Goal: Task Accomplishment & Management: Use online tool/utility

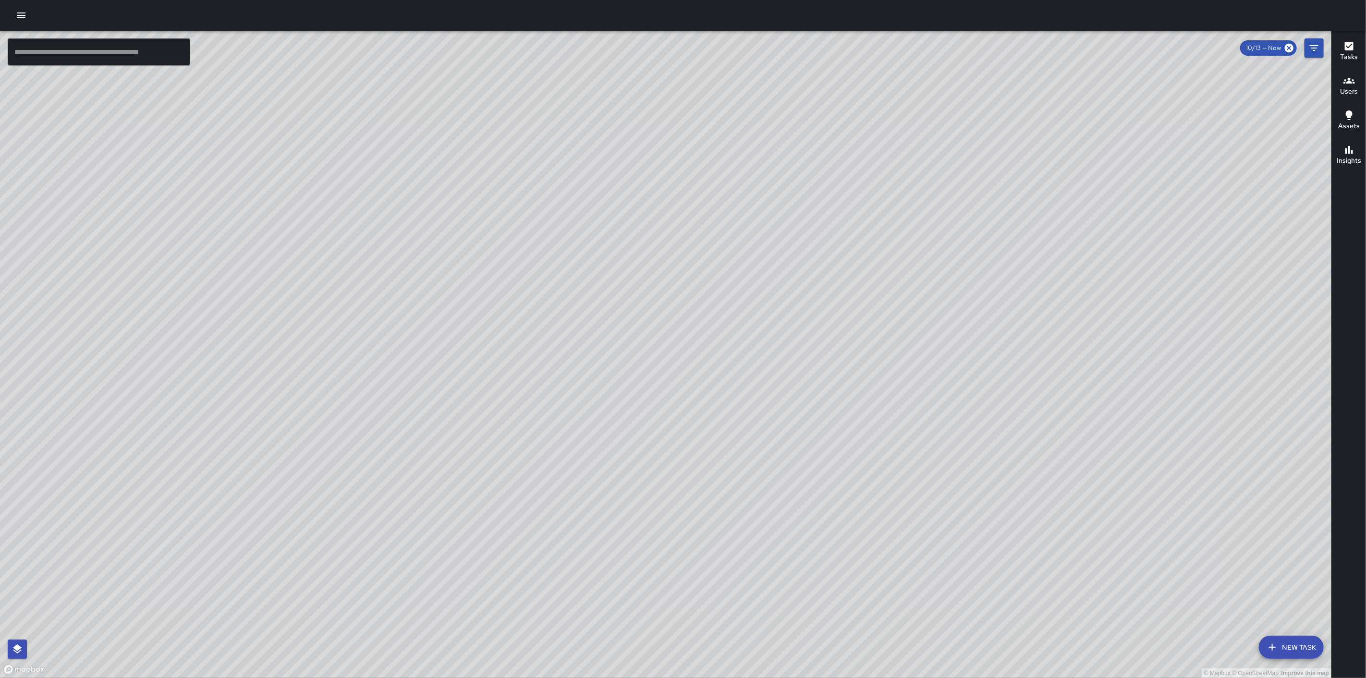
click at [20, 14] on icon "button" at bounding box center [21, 16] width 12 height 12
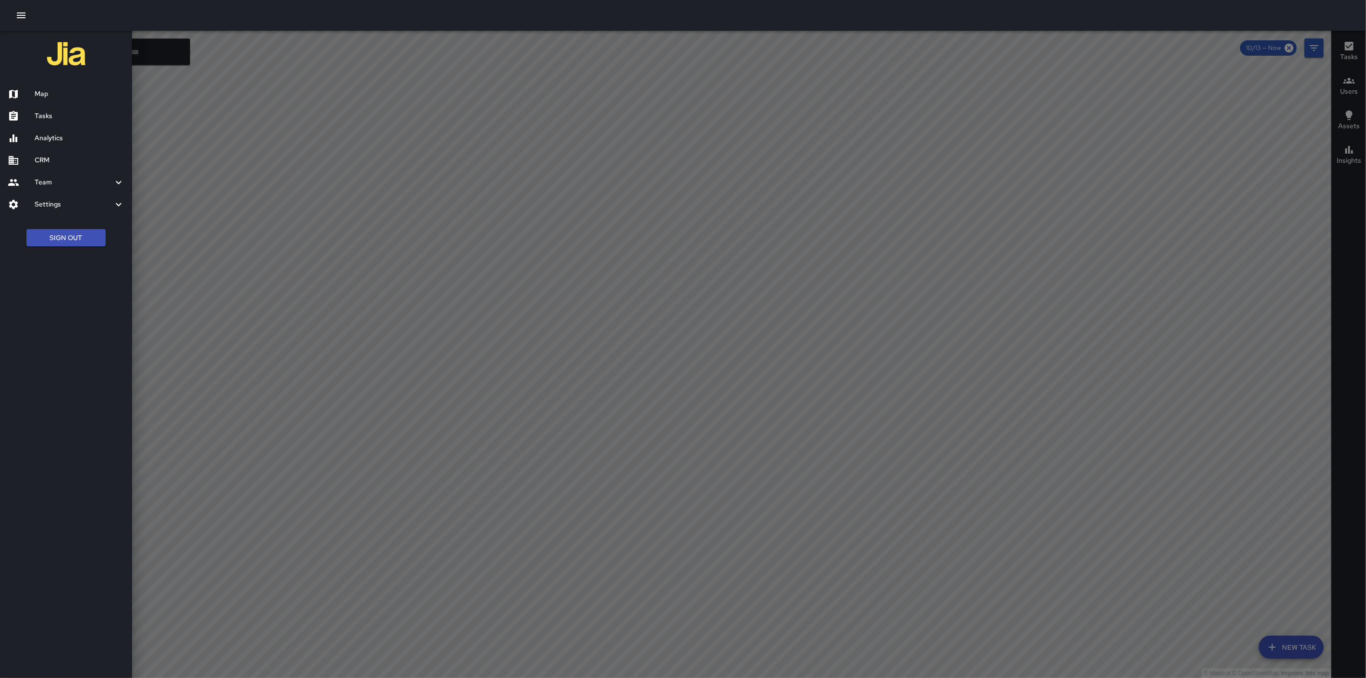
click at [53, 117] on h6 "Tasks" at bounding box center [80, 116] width 90 height 11
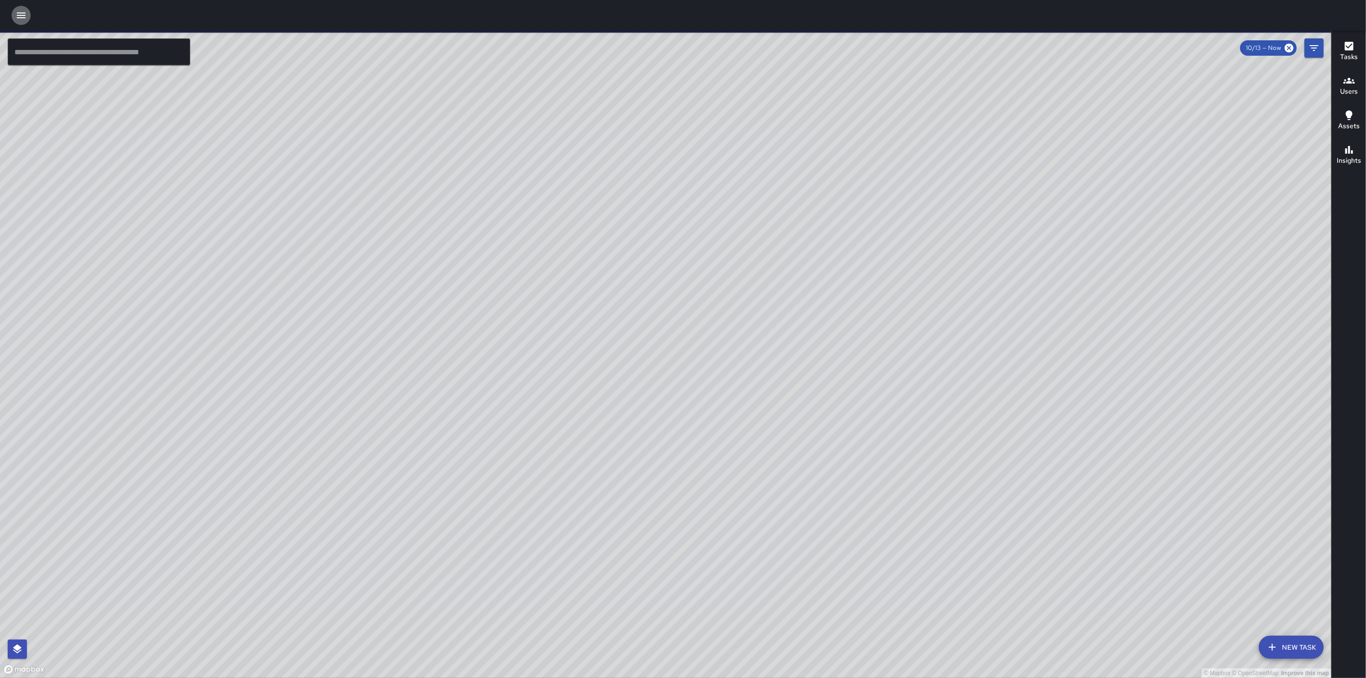
click at [17, 20] on icon "button" at bounding box center [21, 16] width 12 height 12
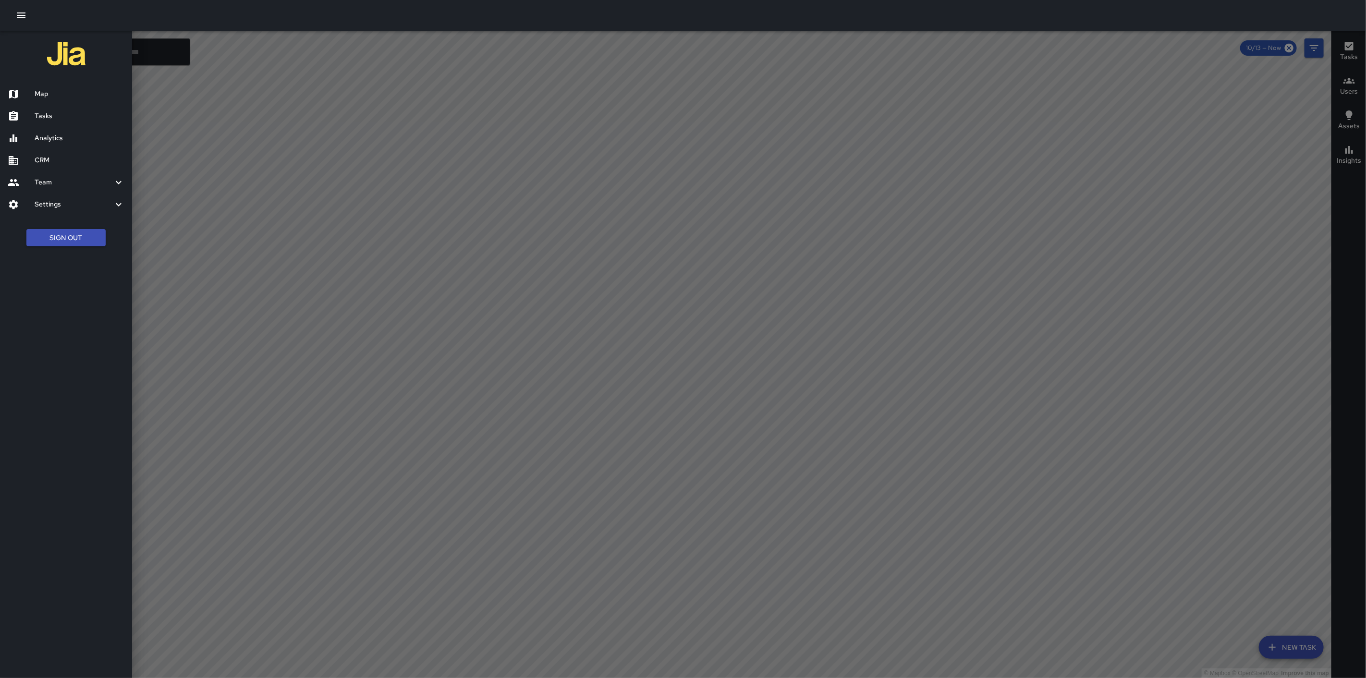
click at [64, 112] on h6 "Tasks" at bounding box center [80, 116] width 90 height 11
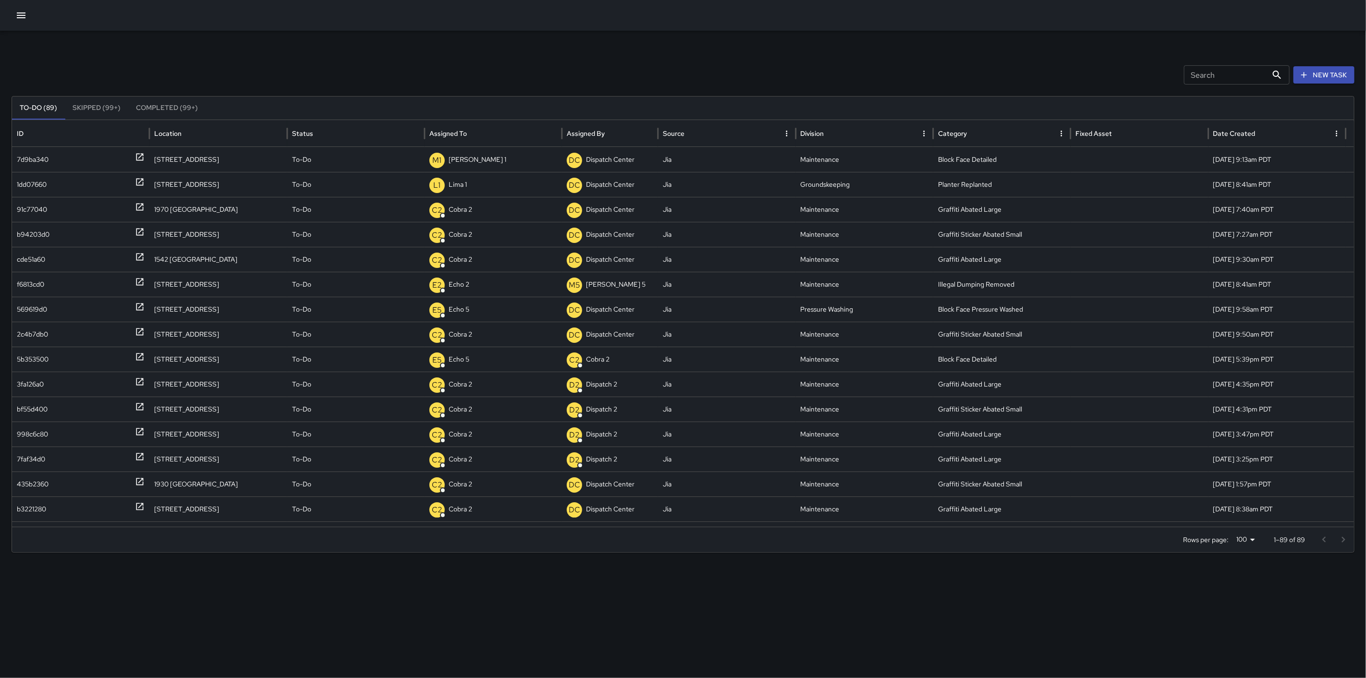
click at [25, 12] on icon "button" at bounding box center [21, 15] width 9 height 6
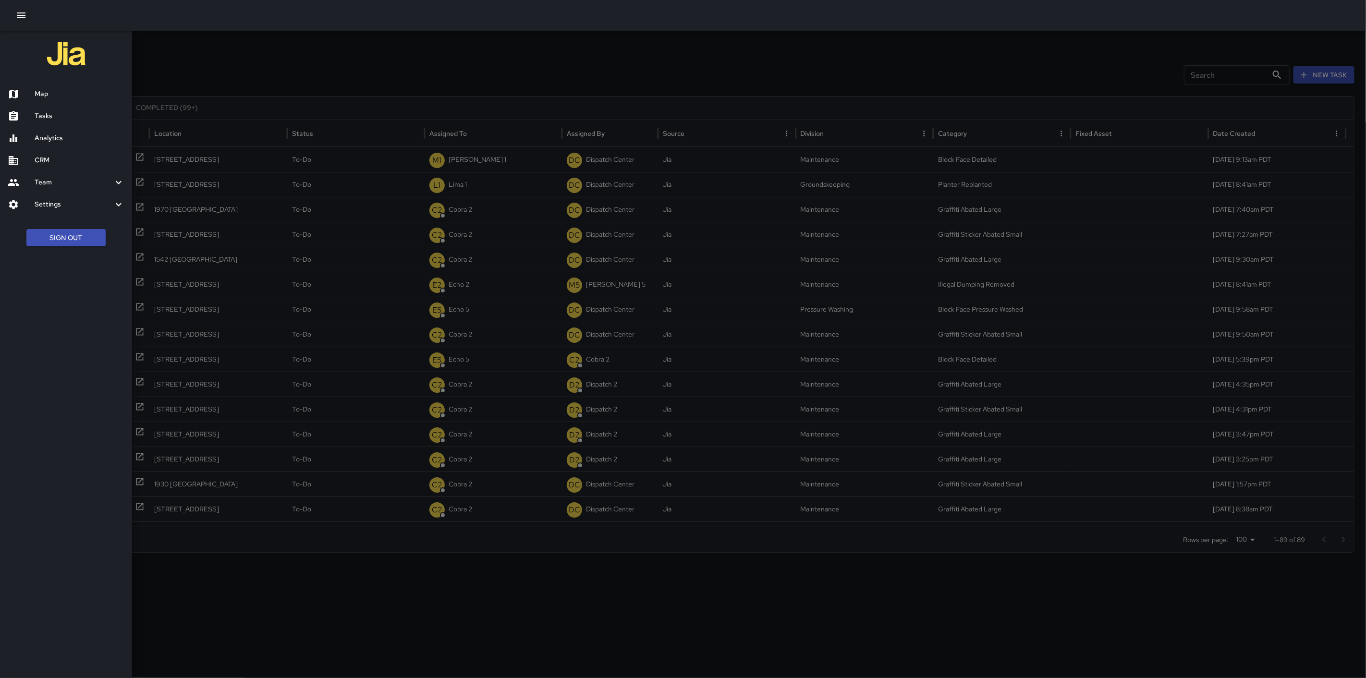
click at [83, 93] on h6 "Map" at bounding box center [80, 94] width 90 height 11
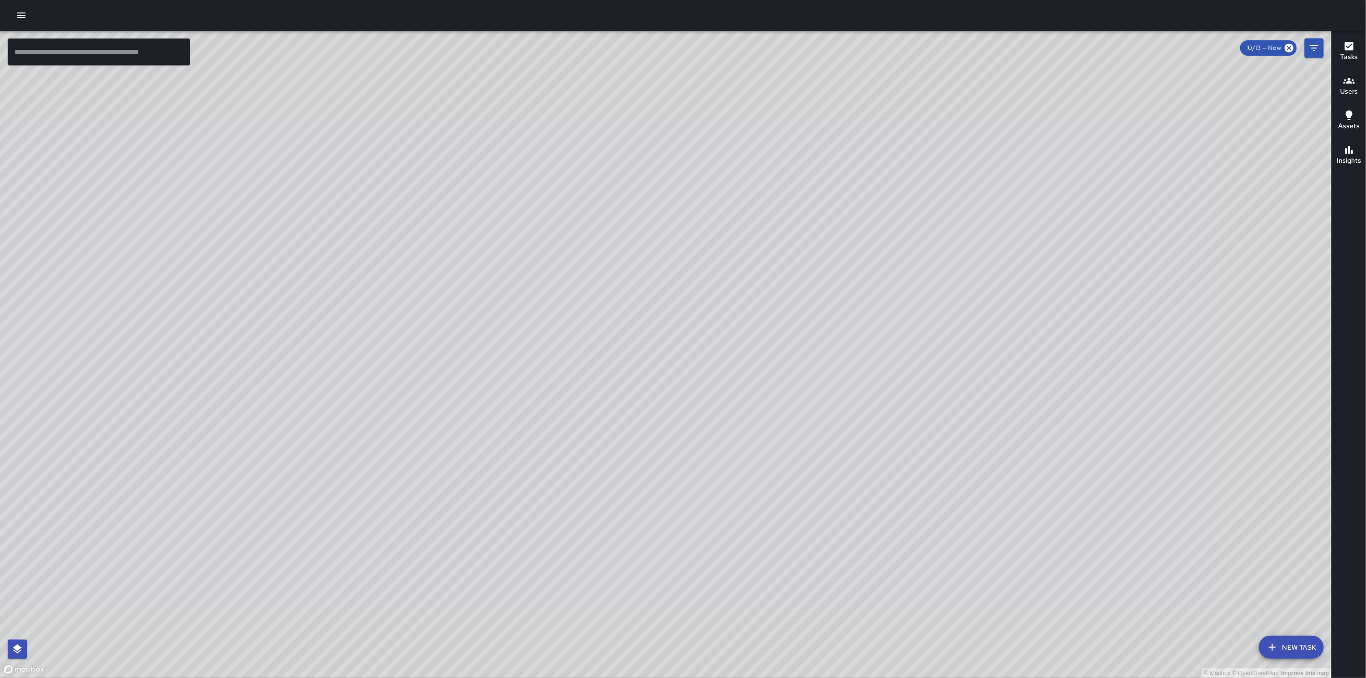
drag, startPoint x: 657, startPoint y: 522, endPoint x: 668, endPoint y: 414, distance: 109.2
click at [670, 416] on div "© Mapbox © OpenStreetMap Improve this map" at bounding box center [666, 355] width 1332 height 648
drag, startPoint x: 772, startPoint y: 275, endPoint x: 763, endPoint y: 259, distance: 18.1
click at [765, 259] on div "© Mapbox © OpenStreetMap Improve this map" at bounding box center [666, 355] width 1332 height 648
drag, startPoint x: 803, startPoint y: 318, endPoint x: 827, endPoint y: 224, distance: 97.1
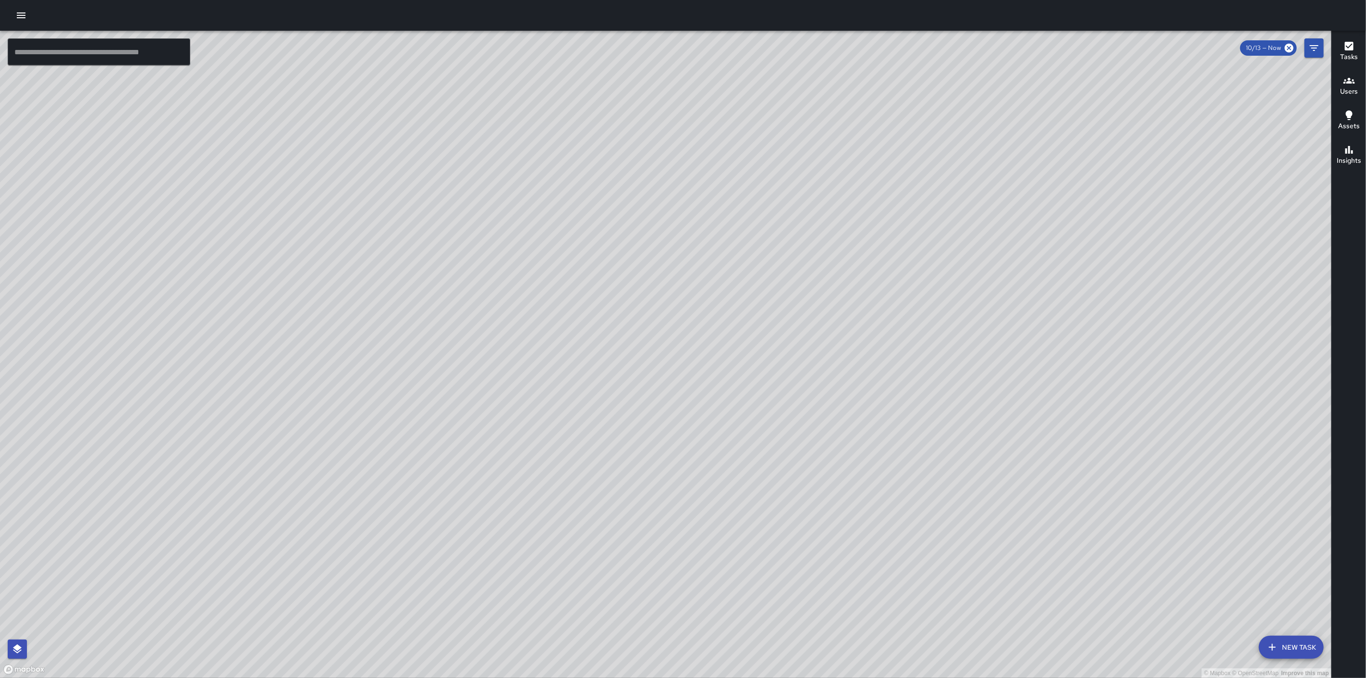
click at [827, 224] on div "© Mapbox © OpenStreetMap Improve this map" at bounding box center [666, 355] width 1332 height 648
drag, startPoint x: 798, startPoint y: 294, endPoint x: 762, endPoint y: 529, distance: 238.5
click at [762, 529] on div "© Mapbox © OpenStreetMap Improve this map" at bounding box center [666, 355] width 1332 height 648
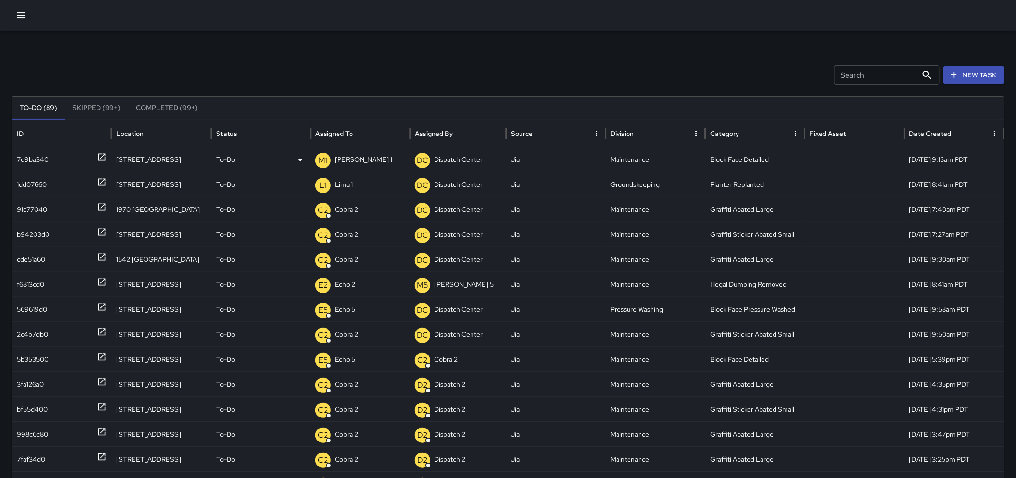
click at [103, 153] on icon at bounding box center [102, 157] width 10 height 10
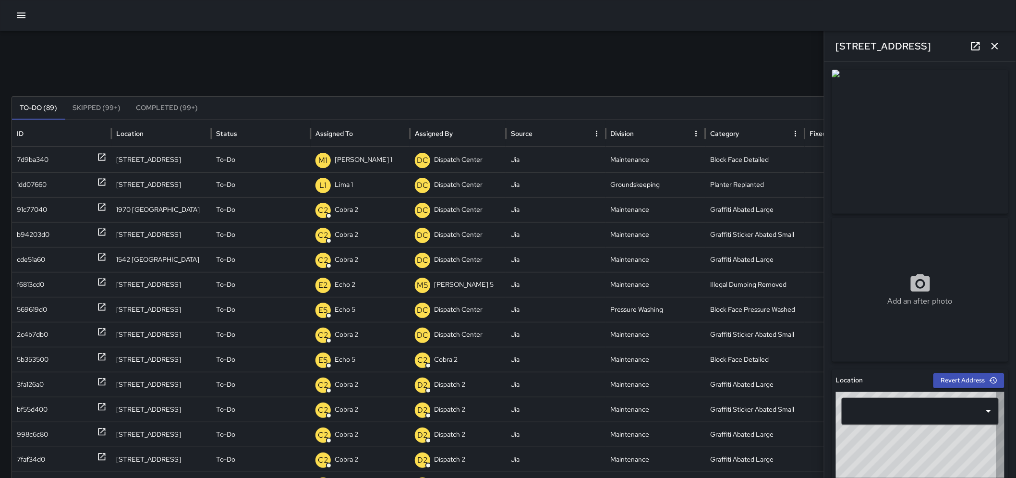
type input "**********"
click at [998, 50] on icon "button" at bounding box center [996, 46] width 12 height 12
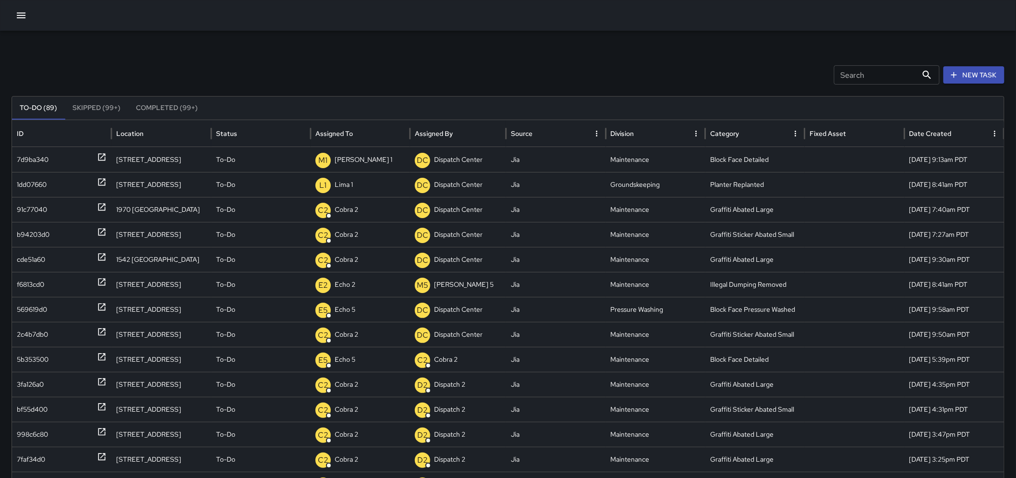
click at [30, 5] on div at bounding box center [508, 15] width 1016 height 31
click at [26, 13] on icon "button" at bounding box center [21, 16] width 12 height 12
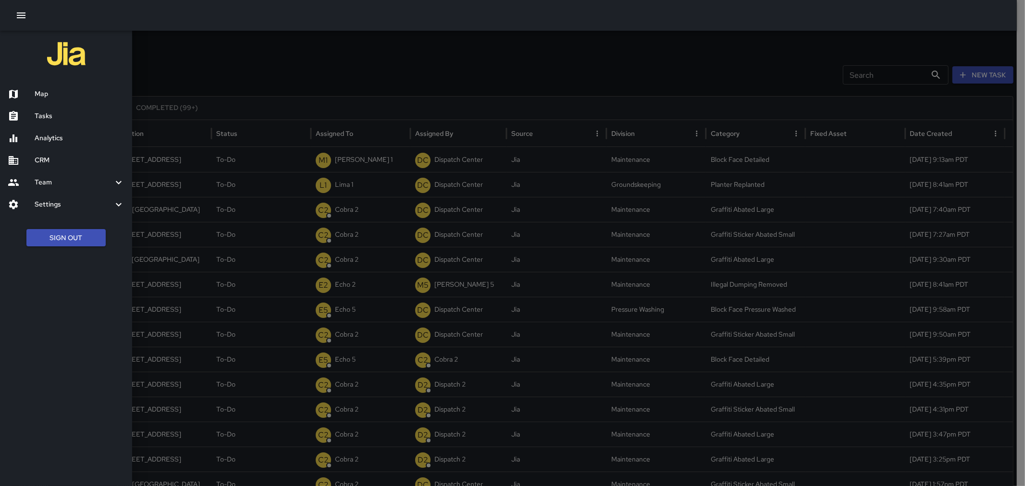
click at [55, 240] on button "Sign Out" at bounding box center [65, 238] width 79 height 18
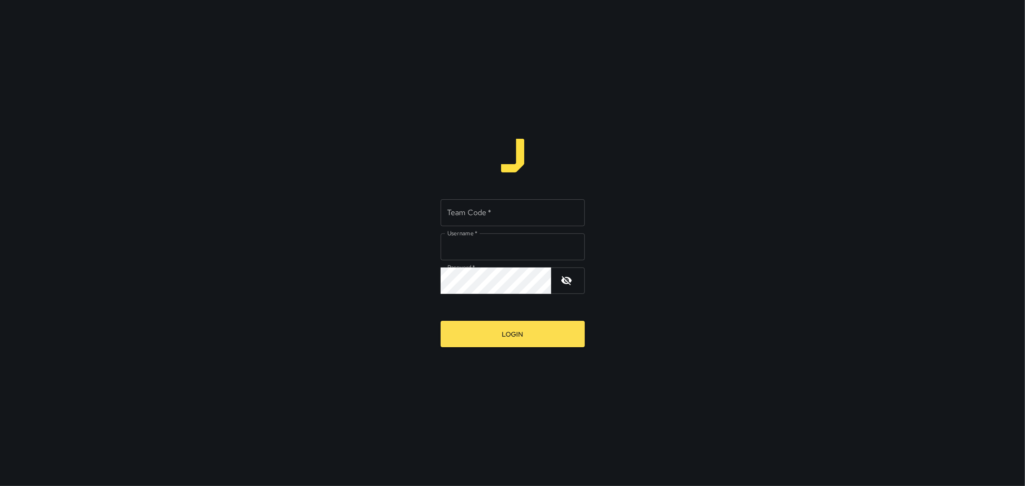
type input "*********"
click at [500, 212] on input "Team Code   *" at bounding box center [513, 212] width 144 height 27
type input "****"
click at [507, 328] on button "Login" at bounding box center [513, 334] width 144 height 26
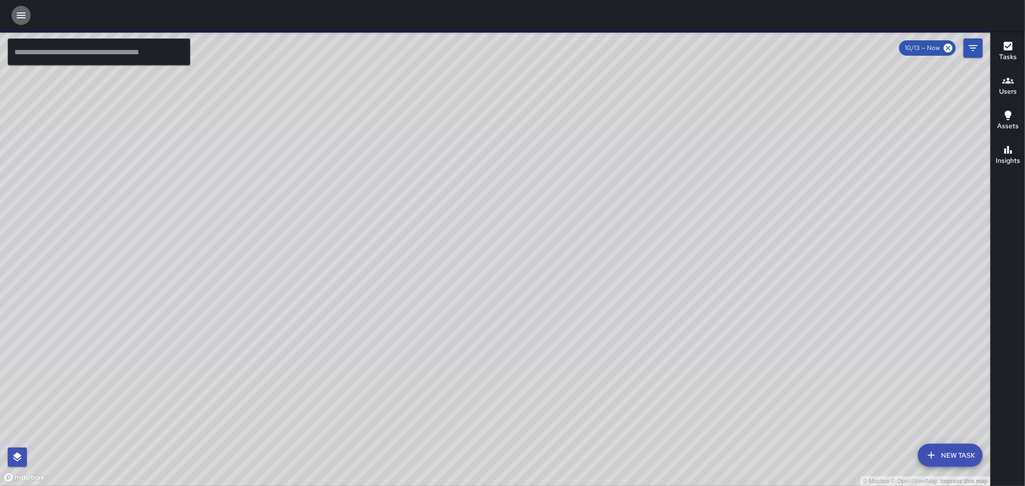
click at [22, 12] on icon "button" at bounding box center [21, 15] width 9 height 6
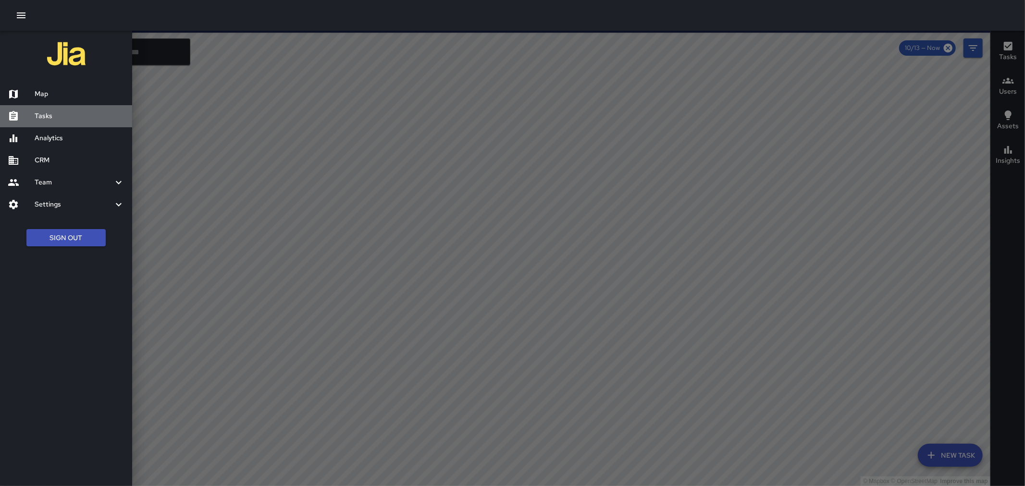
click at [54, 115] on h6 "Tasks" at bounding box center [80, 116] width 90 height 11
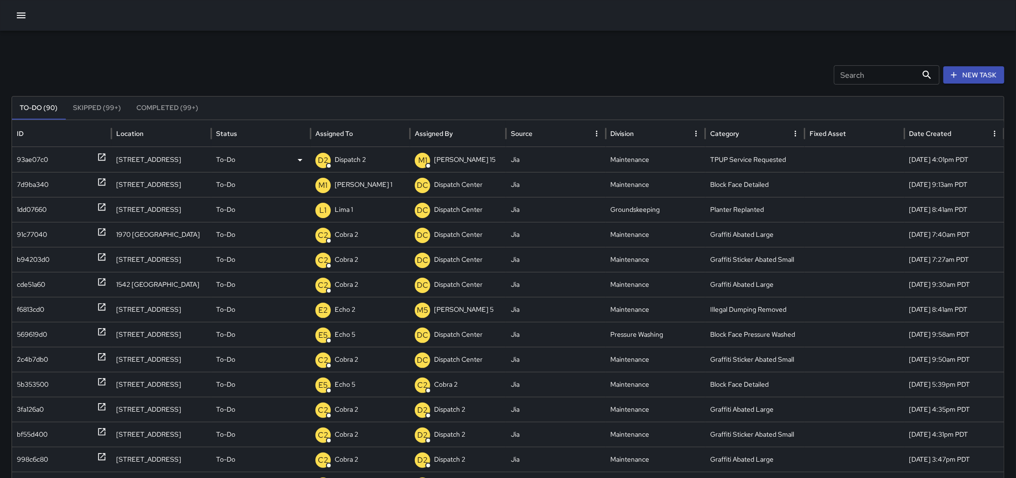
click at [369, 158] on div "D2 Dispatch 2" at bounding box center [361, 159] width 90 height 24
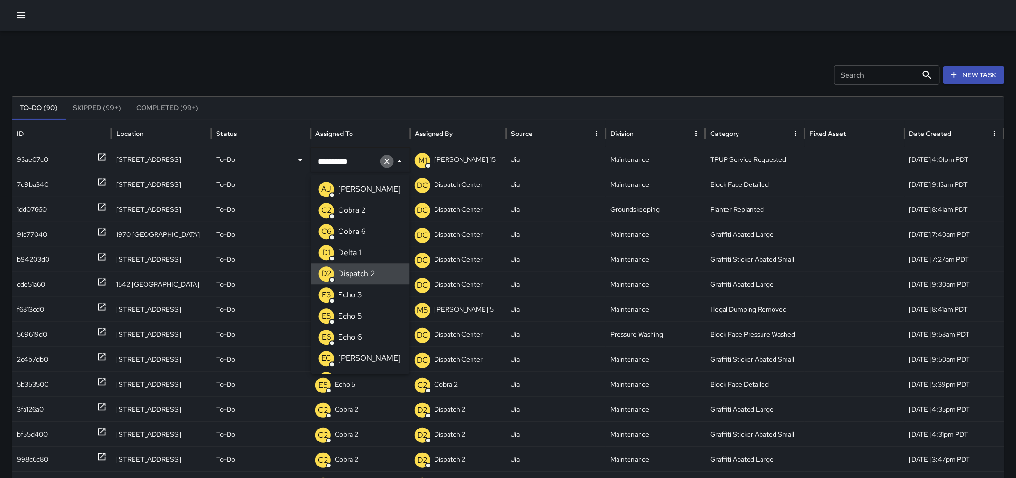
click at [387, 159] on icon "Clear" at bounding box center [387, 162] width 10 height 10
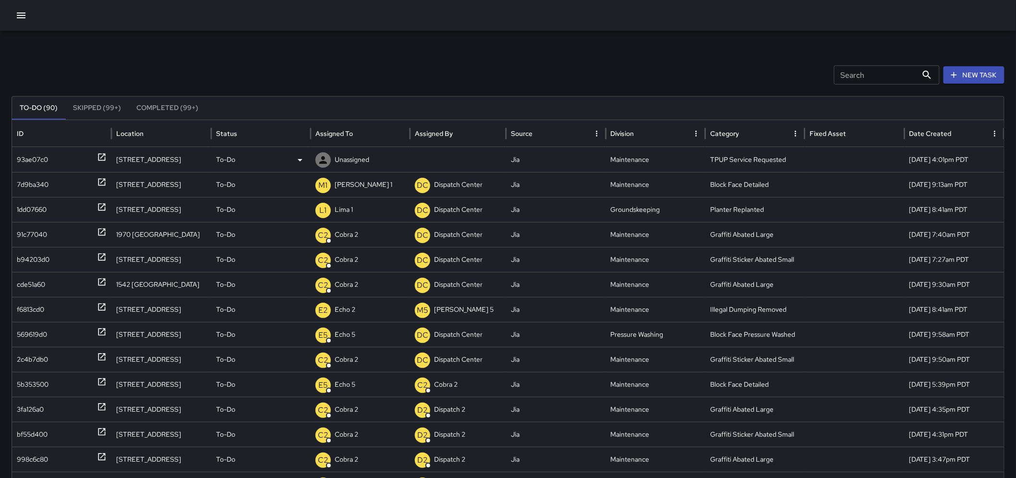
click at [368, 160] on p "Unassigned" at bounding box center [352, 159] width 35 height 24
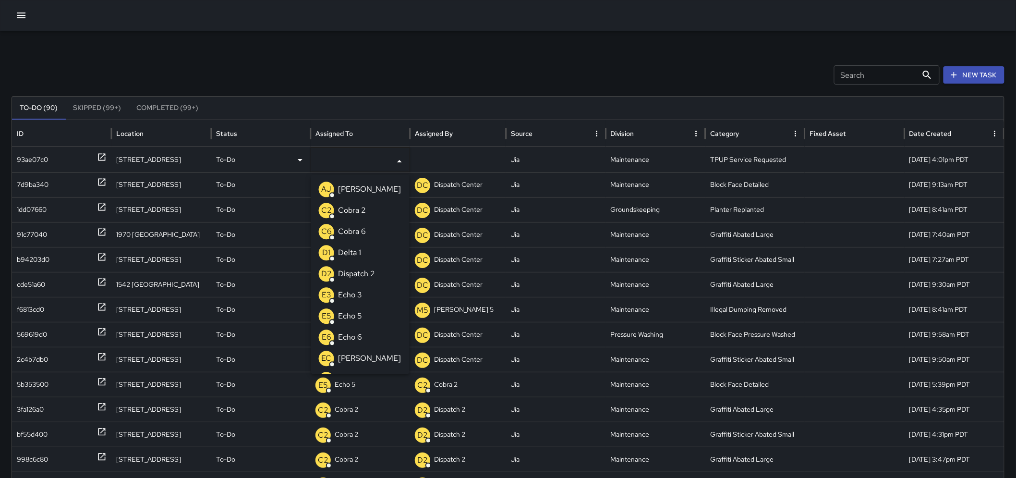
click at [355, 302] on div "E3 Echo 3" at bounding box center [340, 294] width 43 height 15
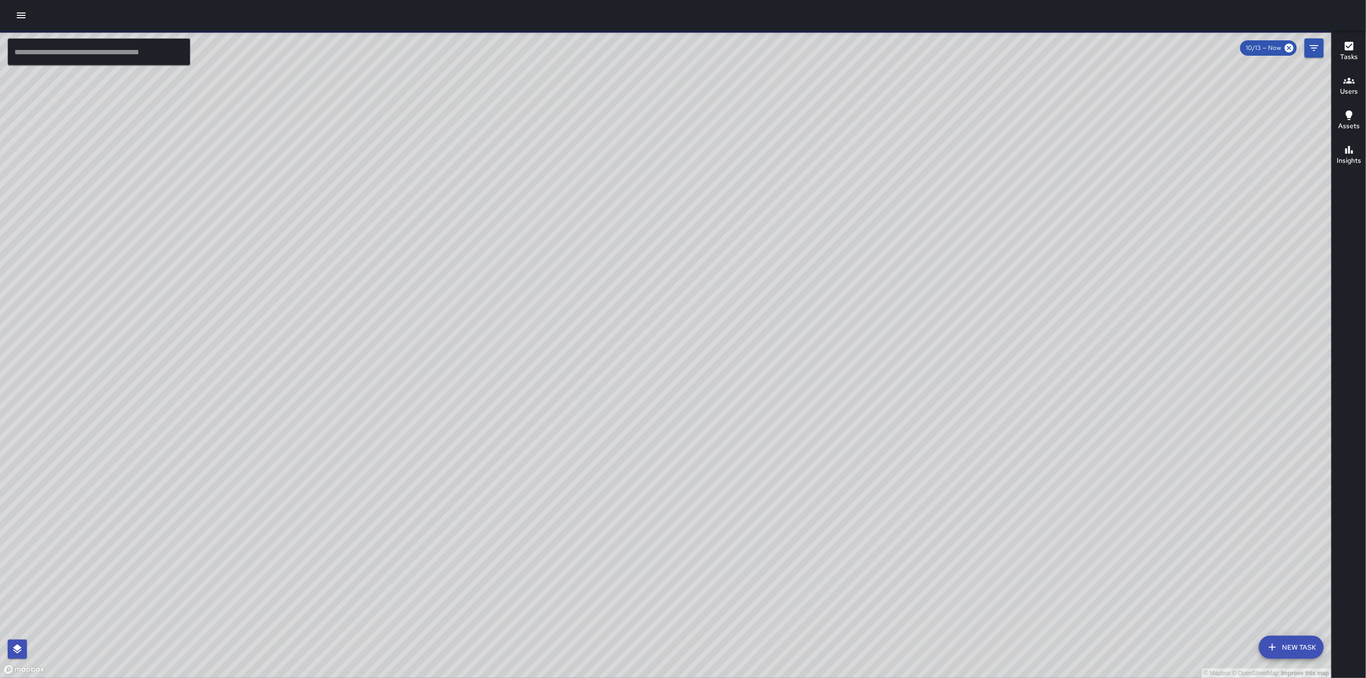
drag, startPoint x: 627, startPoint y: 393, endPoint x: 724, endPoint y: 349, distance: 106.6
click at [724, 349] on div "© Mapbox © OpenStreetMap Improve this map" at bounding box center [666, 355] width 1332 height 648
drag, startPoint x: 607, startPoint y: 452, endPoint x: 670, endPoint y: 317, distance: 148.7
click at [669, 349] on div "© Mapbox © OpenStreetMap Improve this map" at bounding box center [666, 355] width 1332 height 648
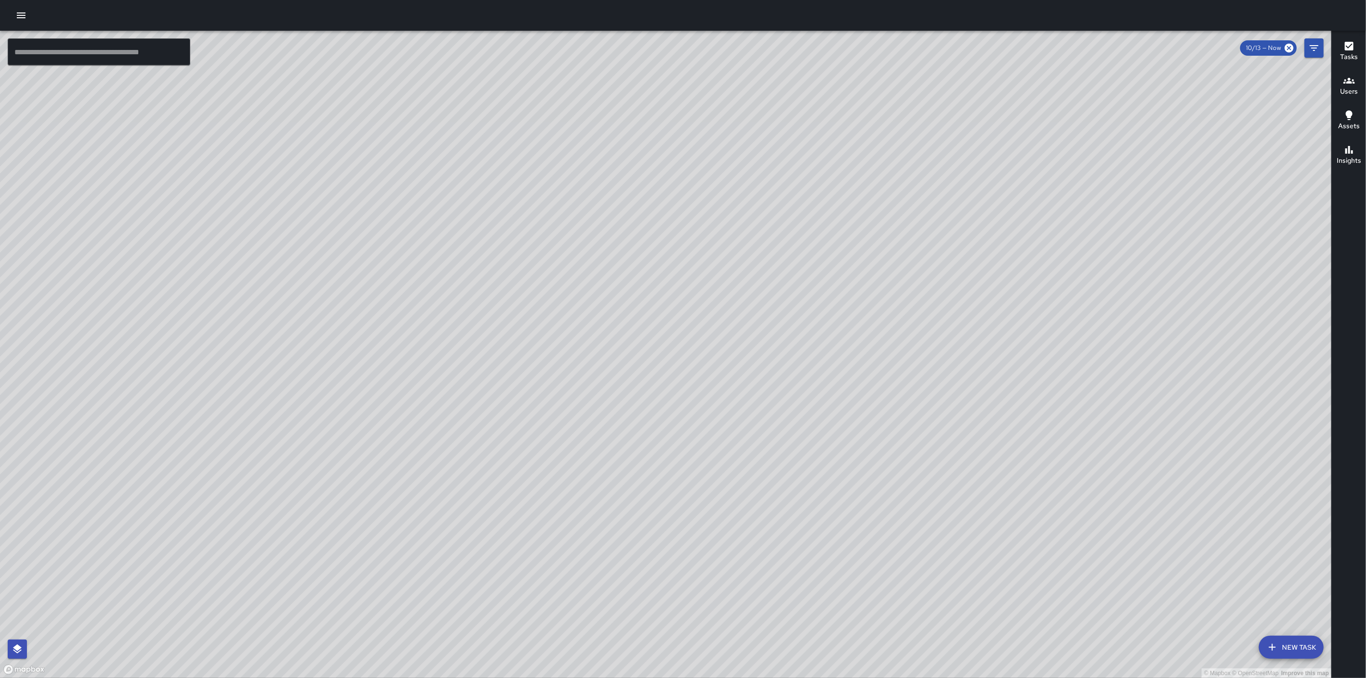
drag, startPoint x: 573, startPoint y: 470, endPoint x: 637, endPoint y: 382, distance: 109.0
click at [656, 370] on div "© Mapbox © OpenStreetMap Improve this map" at bounding box center [666, 355] width 1332 height 648
drag, startPoint x: 534, startPoint y: 465, endPoint x: 637, endPoint y: 354, distance: 150.6
click at [637, 354] on div "© Mapbox © OpenStreetMap Improve this map" at bounding box center [666, 355] width 1332 height 648
drag, startPoint x: 795, startPoint y: 226, endPoint x: 610, endPoint y: 471, distance: 307.1
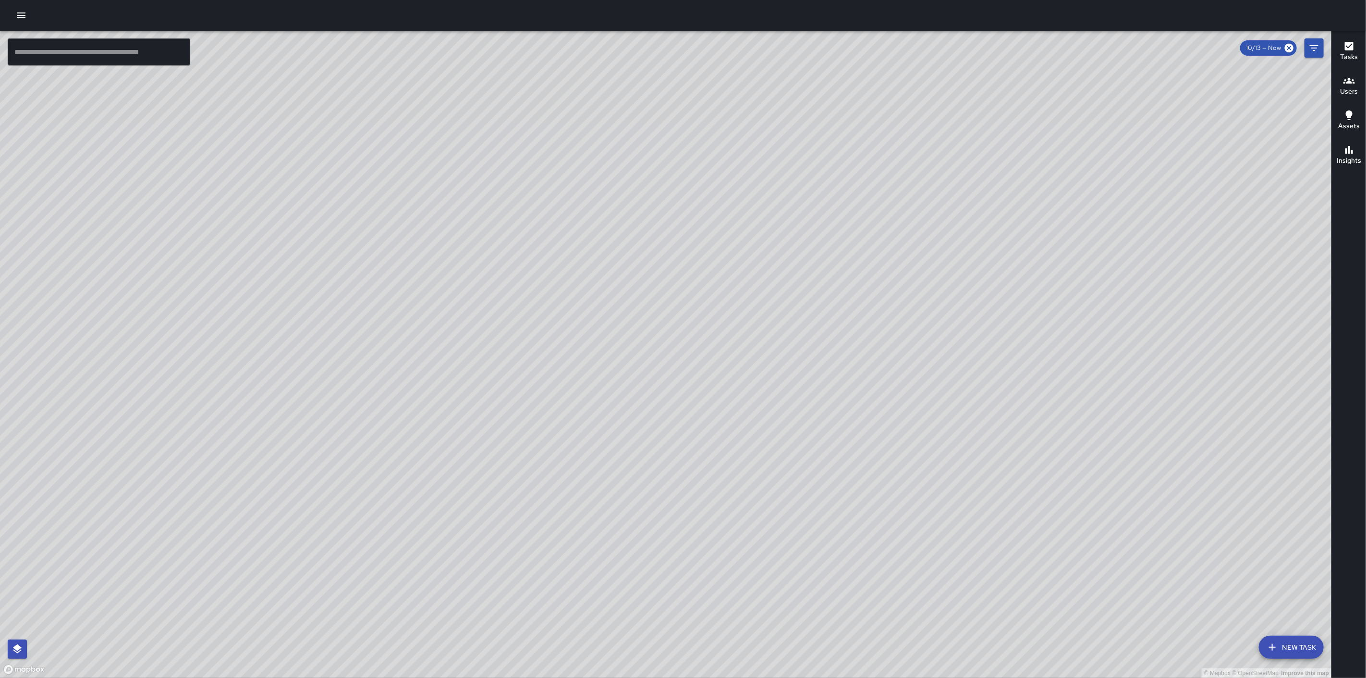
click at [610, 471] on div "© Mapbox © OpenStreetMap Improve this map" at bounding box center [666, 355] width 1332 height 648
drag, startPoint x: 719, startPoint y: 308, endPoint x: 807, endPoint y: 205, distance: 135.6
click at [807, 205] on div "© Mapbox © OpenStreetMap Improve this map" at bounding box center [666, 355] width 1332 height 648
drag, startPoint x: 594, startPoint y: 456, endPoint x: 677, endPoint y: 388, distance: 107.9
click at [677, 388] on div "© Mapbox © OpenStreetMap Improve this map" at bounding box center [666, 355] width 1332 height 648
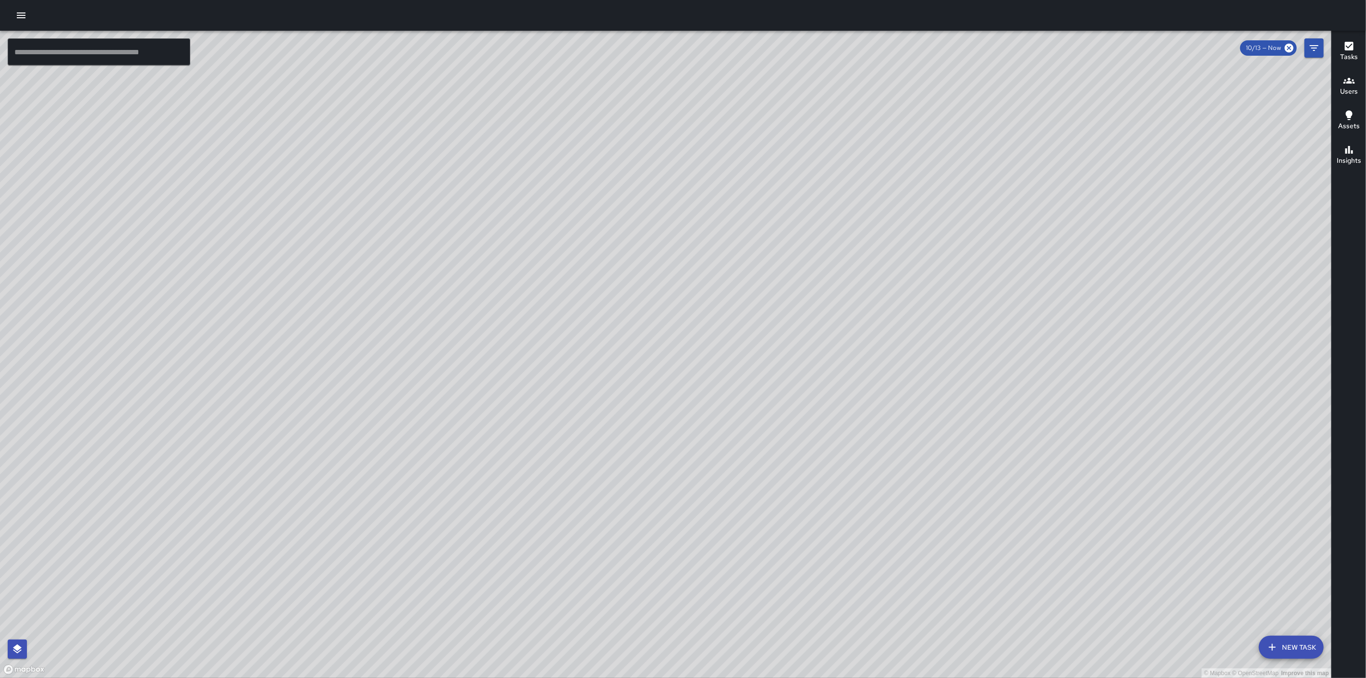
drag, startPoint x: 698, startPoint y: 367, endPoint x: 816, endPoint y: 250, distance: 166.4
click at [815, 250] on div "© Mapbox © OpenStreetMap Improve this map" at bounding box center [666, 355] width 1332 height 648
drag, startPoint x: 603, startPoint y: 503, endPoint x: 648, endPoint y: 426, distance: 88.7
click at [648, 429] on div "© Mapbox © OpenStreetMap Improve this map" at bounding box center [666, 355] width 1332 height 648
drag, startPoint x: 592, startPoint y: 370, endPoint x: 655, endPoint y: 258, distance: 128.0
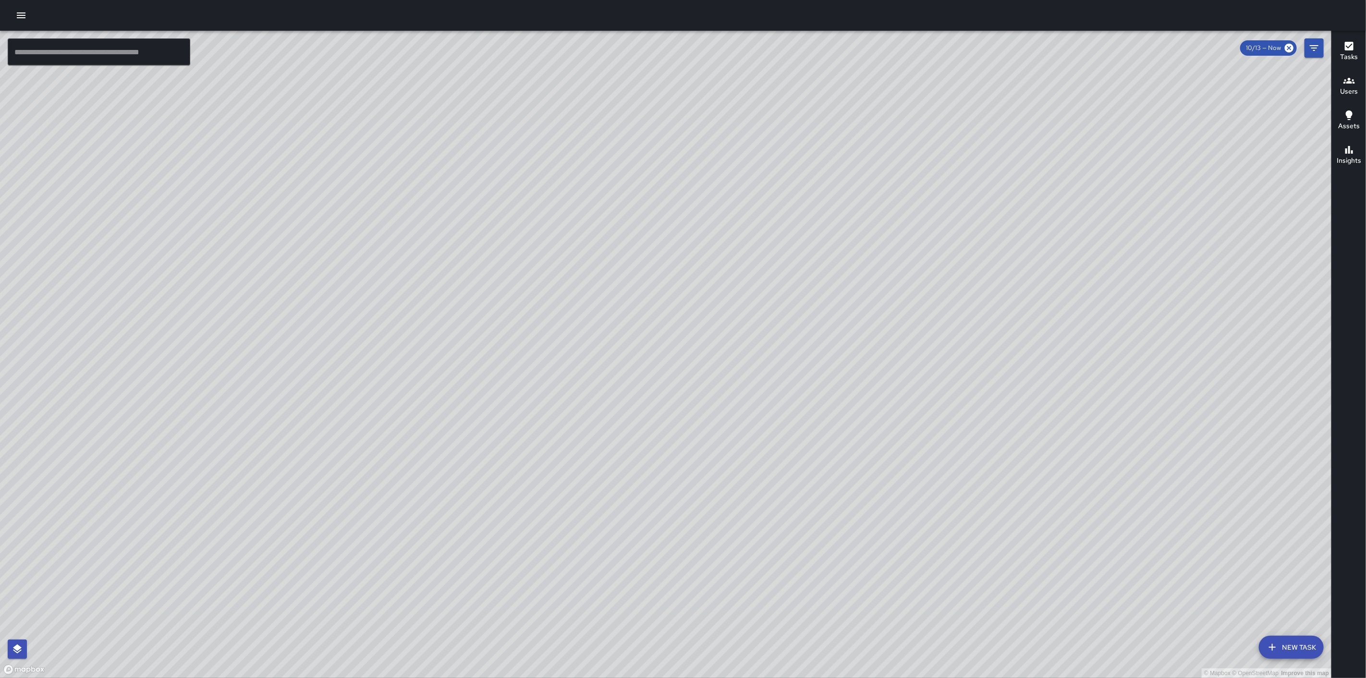
click at [655, 259] on div "© Mapbox © OpenStreetMap Improve this map" at bounding box center [666, 355] width 1332 height 648
drag, startPoint x: 801, startPoint y: 294, endPoint x: 695, endPoint y: 579, distance: 304.6
click at [695, 579] on div "© Mapbox © OpenStreetMap Improve this map" at bounding box center [666, 355] width 1332 height 648
drag, startPoint x: 810, startPoint y: 382, endPoint x: 821, endPoint y: 353, distance: 31.9
click at [821, 353] on div "© Mapbox © OpenStreetMap Improve this map" at bounding box center [666, 355] width 1332 height 648
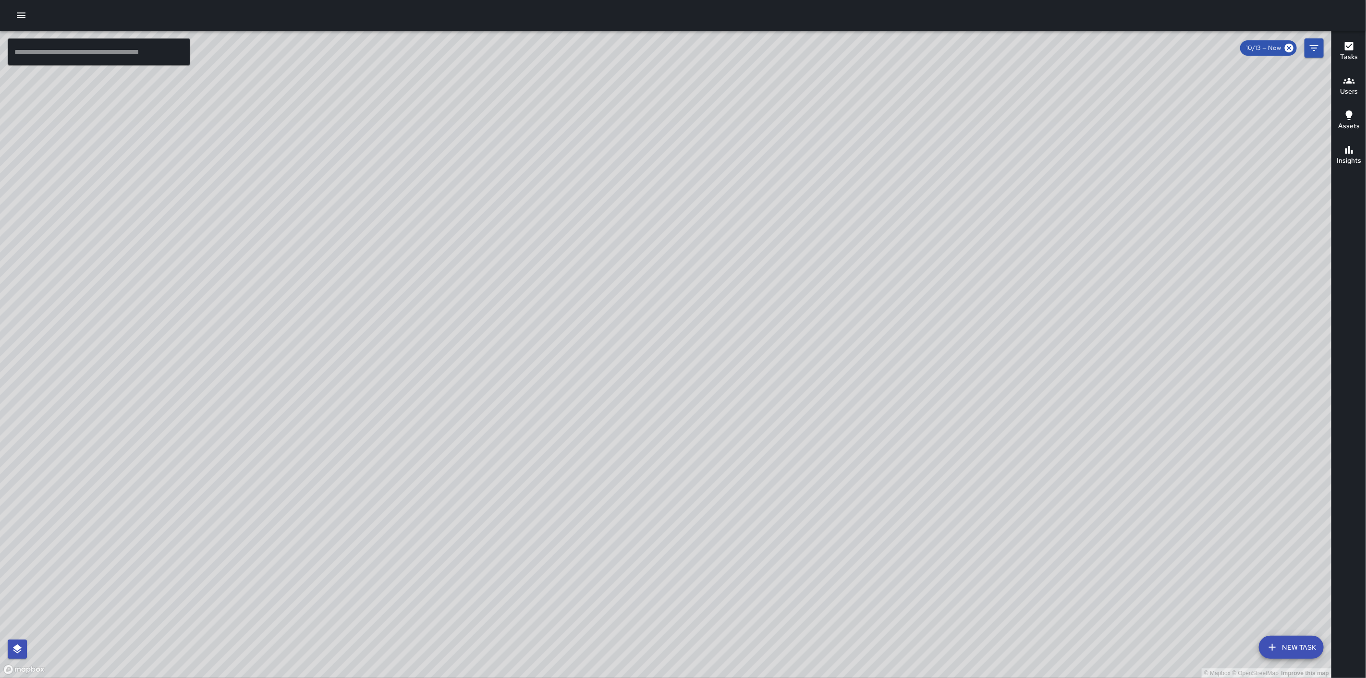
drag, startPoint x: 861, startPoint y: 434, endPoint x: 878, endPoint y: 258, distance: 176.6
click at [878, 258] on div "© Mapbox © OpenStreetMap Improve this map" at bounding box center [666, 355] width 1332 height 648
drag, startPoint x: 770, startPoint y: 379, endPoint x: 860, endPoint y: 313, distance: 112.1
click at [859, 306] on div "© Mapbox © OpenStreetMap Improve this map" at bounding box center [666, 355] width 1332 height 648
drag, startPoint x: 773, startPoint y: 434, endPoint x: 855, endPoint y: 303, distance: 154.5
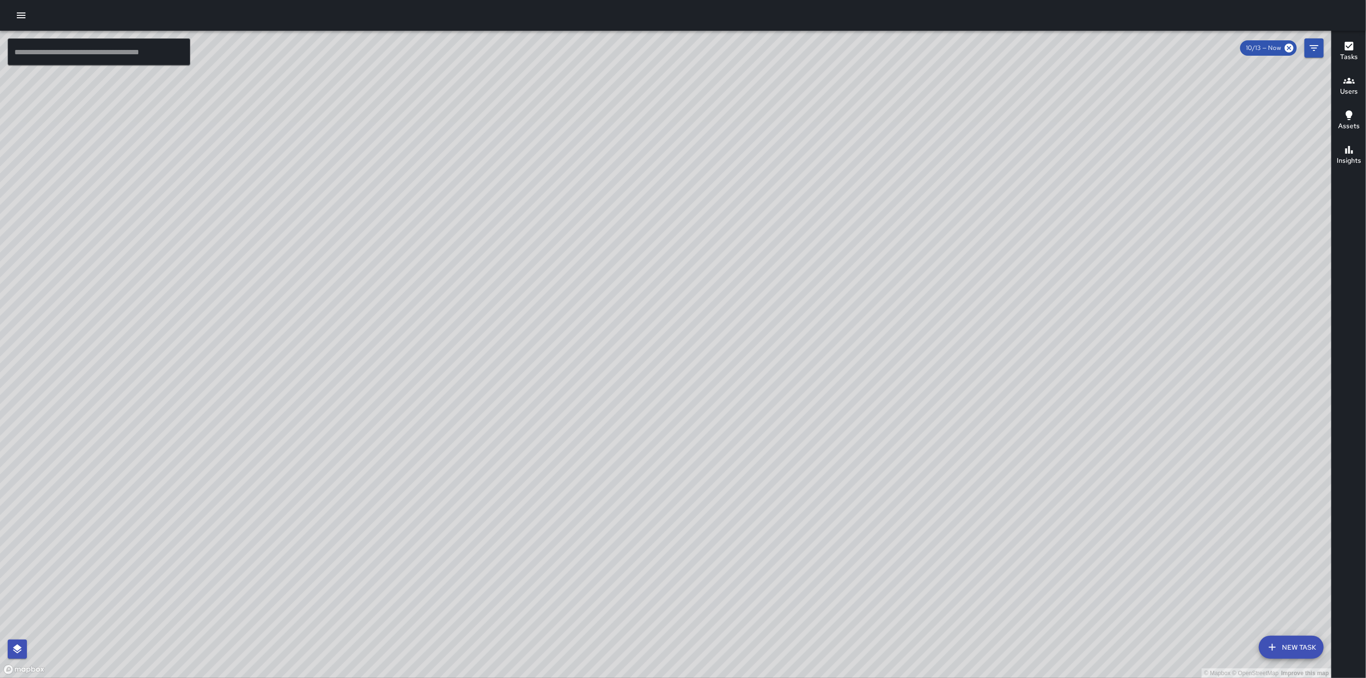
click at [855, 303] on div "© Mapbox © OpenStreetMap Improve this map" at bounding box center [666, 355] width 1332 height 648
drag, startPoint x: 838, startPoint y: 265, endPoint x: 692, endPoint y: 490, distance: 267.8
click at [692, 490] on div "© Mapbox © OpenStreetMap Improve this map" at bounding box center [666, 355] width 1332 height 648
drag, startPoint x: 655, startPoint y: 203, endPoint x: 640, endPoint y: 383, distance: 180.8
click at [640, 383] on div "© Mapbox © OpenStreetMap Improve this map" at bounding box center [666, 355] width 1332 height 648
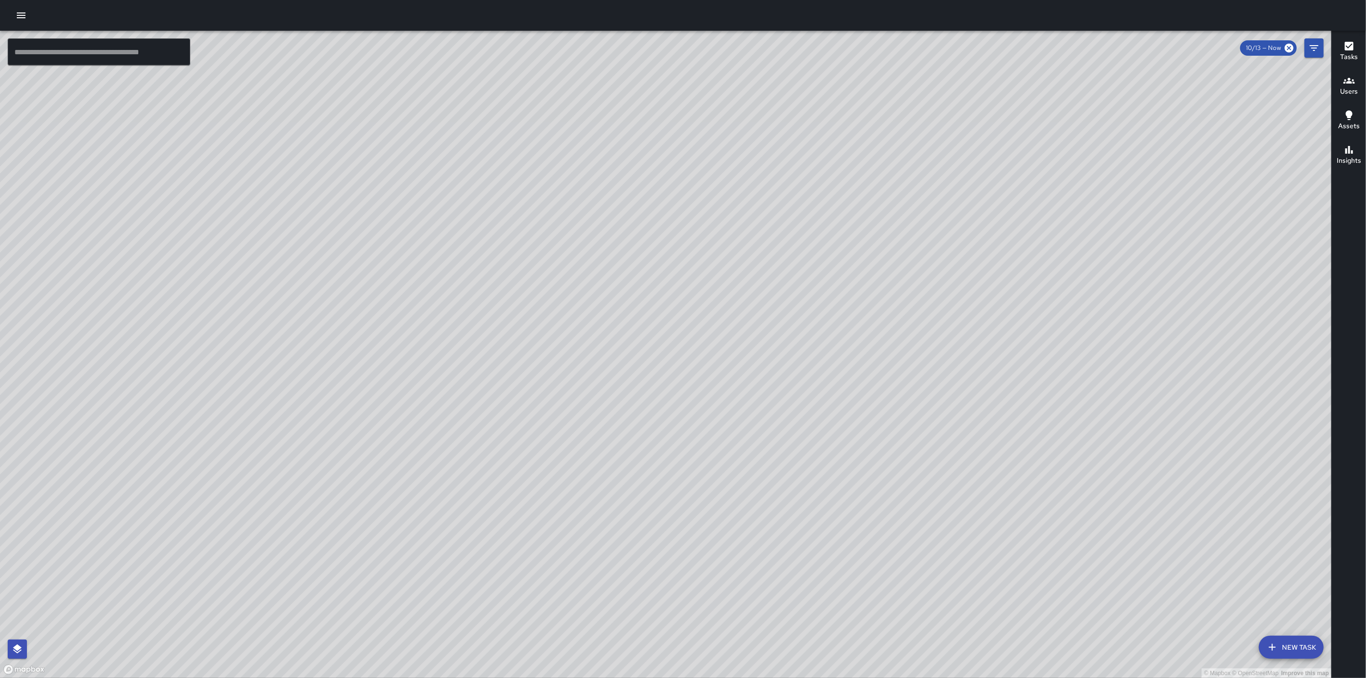
drag, startPoint x: 664, startPoint y: 149, endPoint x: 691, endPoint y: 255, distance: 108.5
click at [691, 255] on div "© Mapbox © OpenStreetMap Improve this map" at bounding box center [666, 355] width 1332 height 648
drag, startPoint x: 721, startPoint y: 378, endPoint x: 742, endPoint y: 324, distance: 57.5
click at [734, 326] on div "© Mapbox © OpenStreetMap Improve this map" at bounding box center [666, 355] width 1332 height 648
drag, startPoint x: 734, startPoint y: 304, endPoint x: 909, endPoint y: 251, distance: 183.7
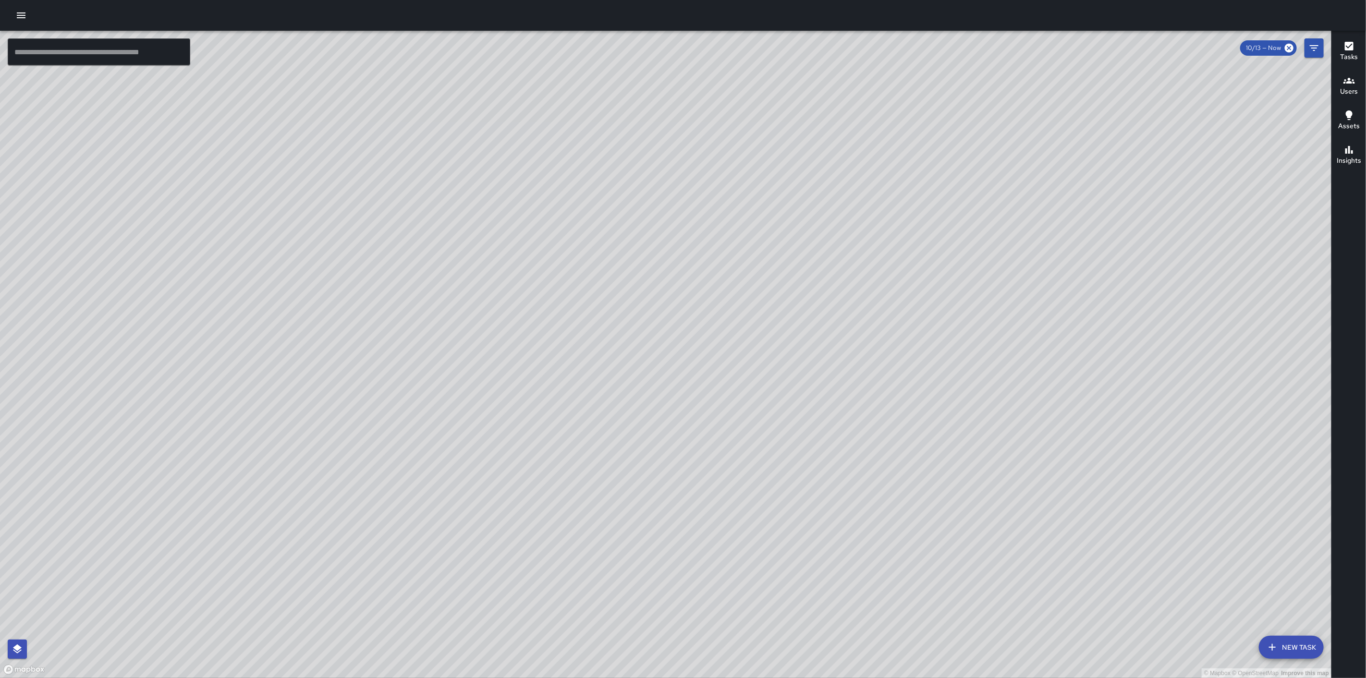
click at [909, 251] on div "© Mapbox © OpenStreetMap Improve this map" at bounding box center [666, 355] width 1332 height 648
drag, startPoint x: 690, startPoint y: 253, endPoint x: 780, endPoint y: 224, distance: 94.7
click at [780, 224] on div "© Mapbox © OpenStreetMap Improve this map" at bounding box center [666, 355] width 1332 height 648
drag, startPoint x: 734, startPoint y: 181, endPoint x: 763, endPoint y: 366, distance: 187.2
click at [762, 366] on div "© Mapbox © OpenStreetMap Improve this map" at bounding box center [666, 355] width 1332 height 648
